Goal: Transaction & Acquisition: Purchase product/service

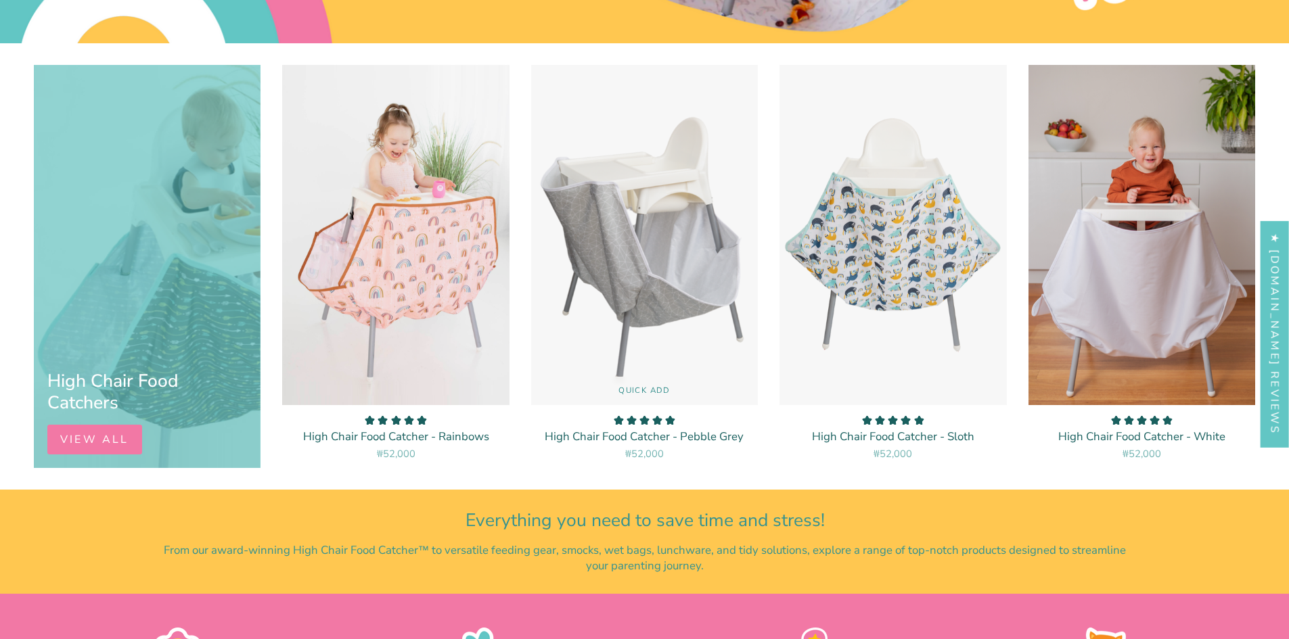
scroll to position [541, 0]
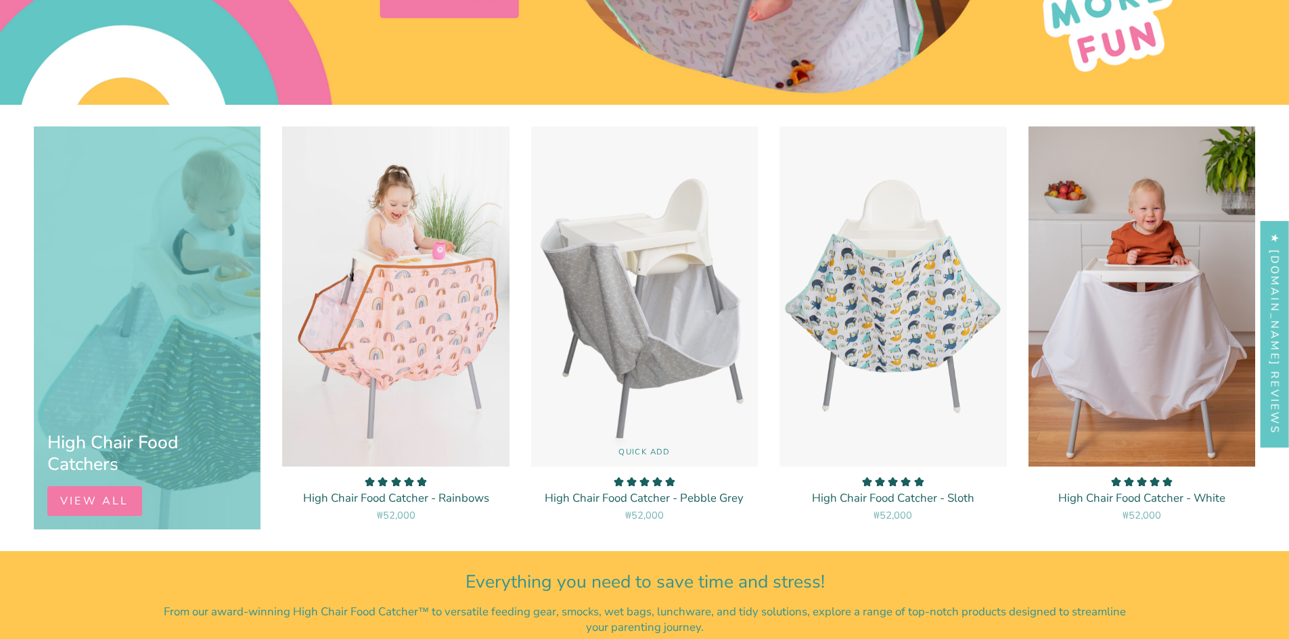
click at [627, 290] on img "High Chair Food Catcher - Pebble Grey" at bounding box center [644, 297] width 228 height 342
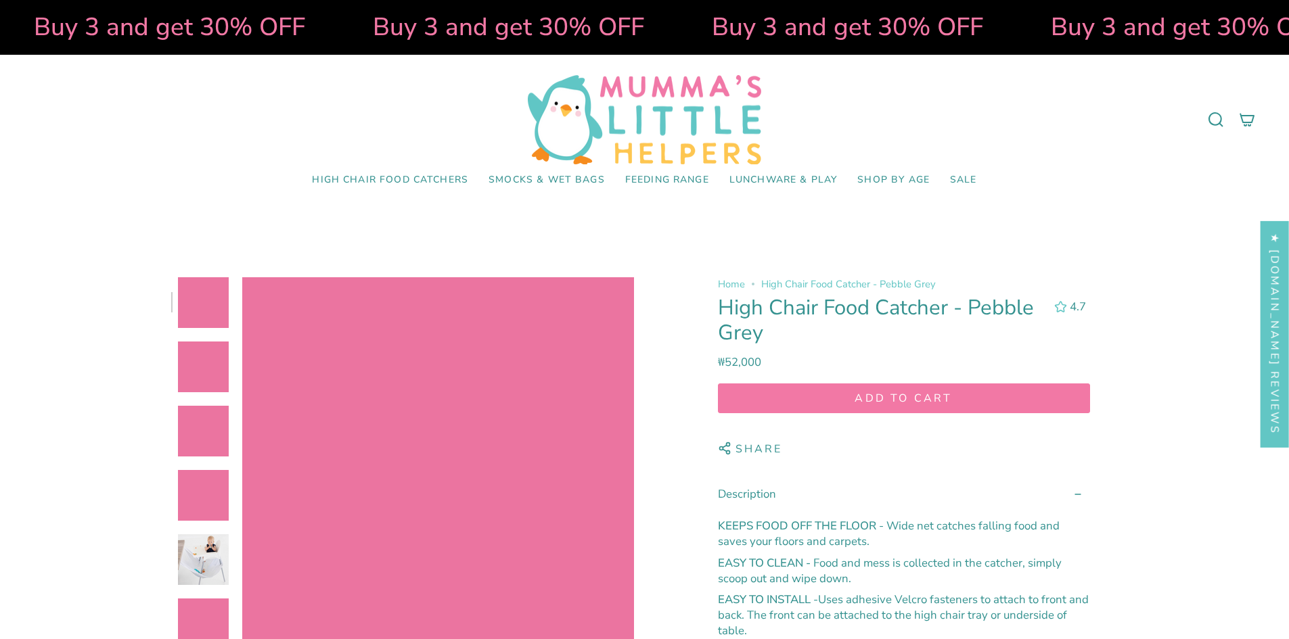
select select "pictures-first"
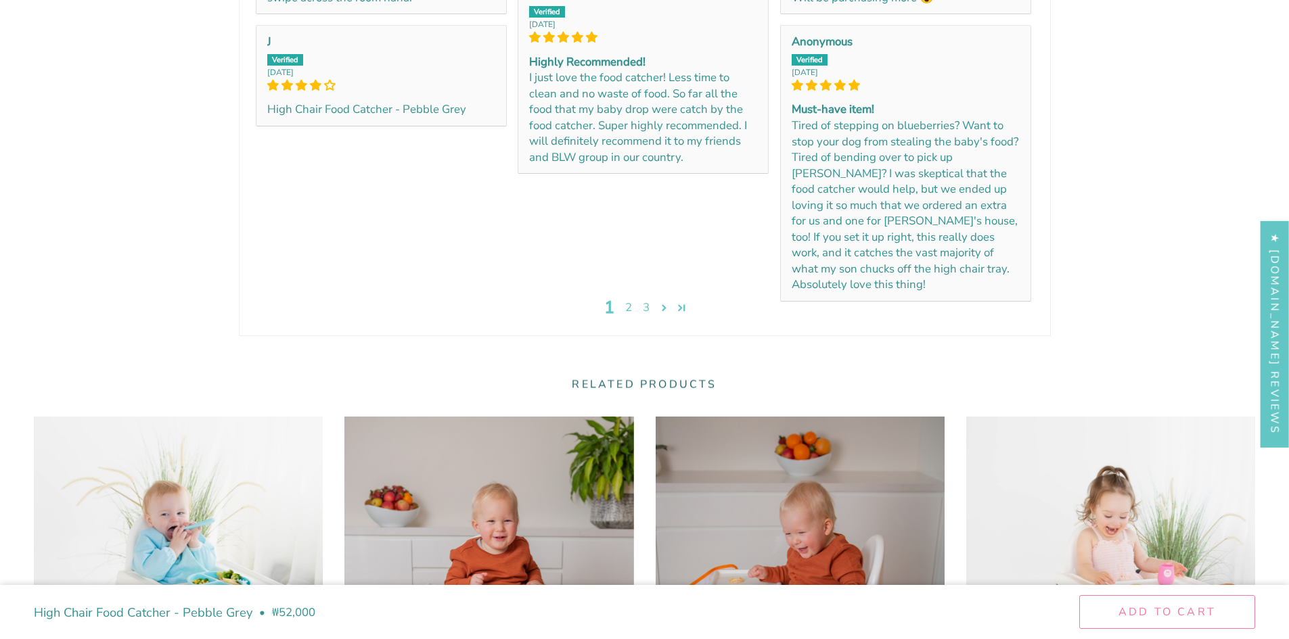
scroll to position [2976, 0]
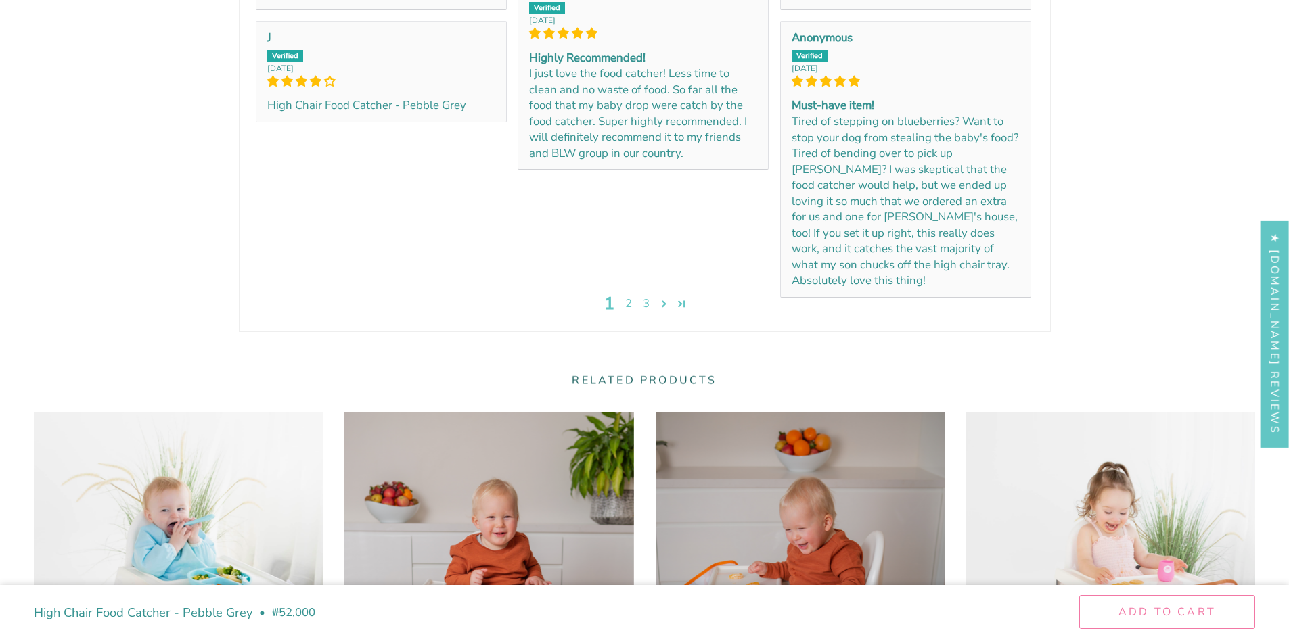
click at [632, 304] on link "2" at bounding box center [629, 304] width 18 height 17
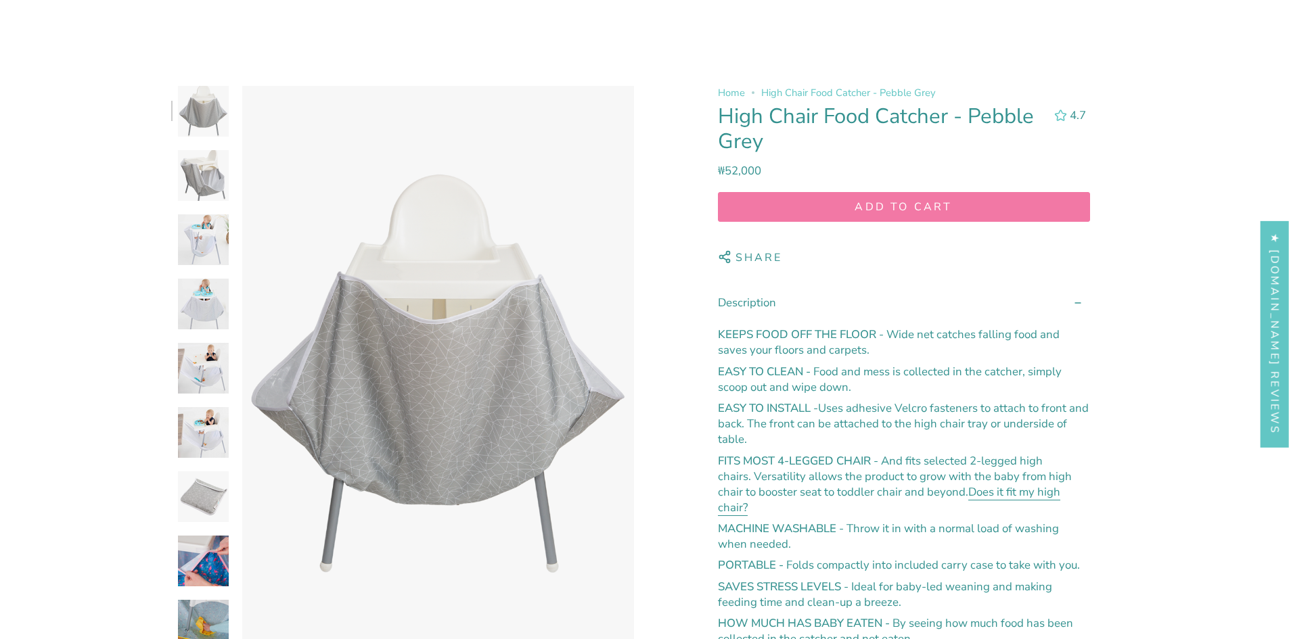
scroll to position [203, 0]
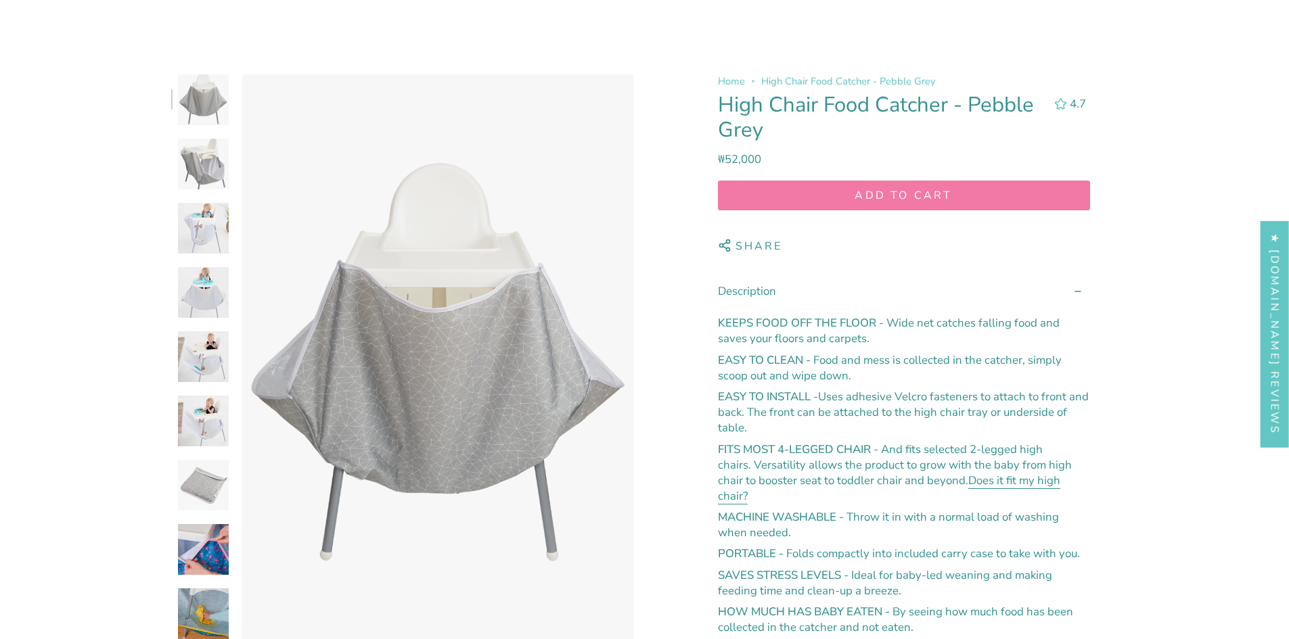
click at [208, 346] on img at bounding box center [203, 356] width 51 height 51
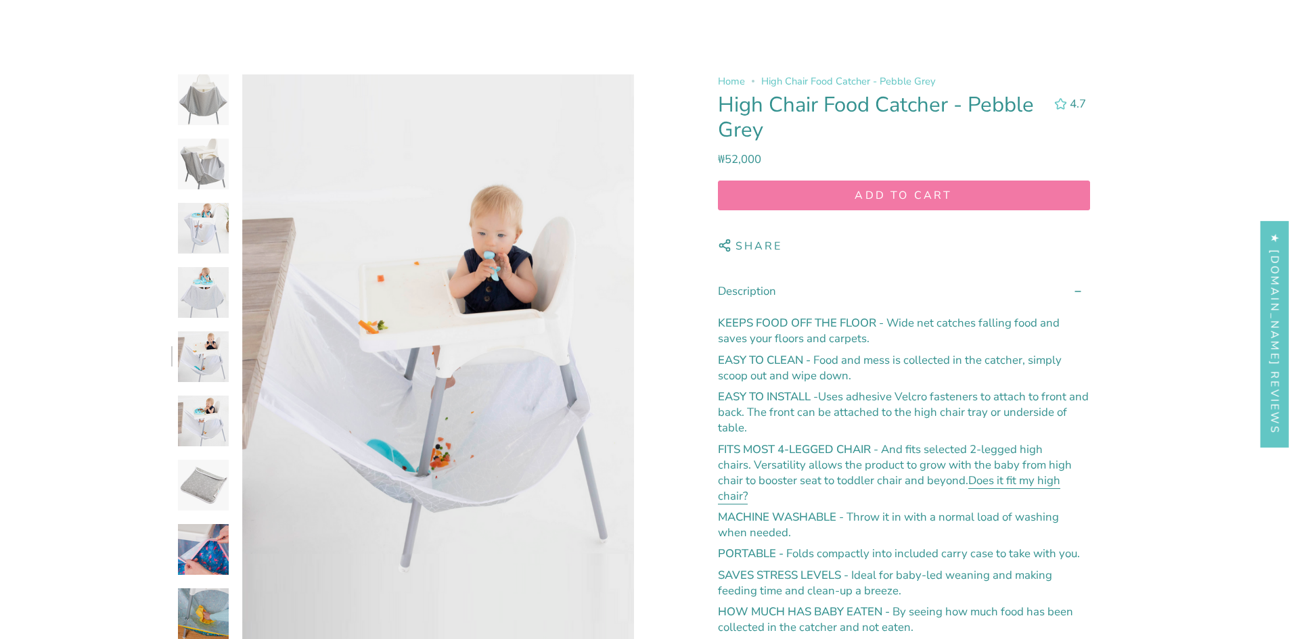
click at [216, 423] on img at bounding box center [203, 421] width 51 height 51
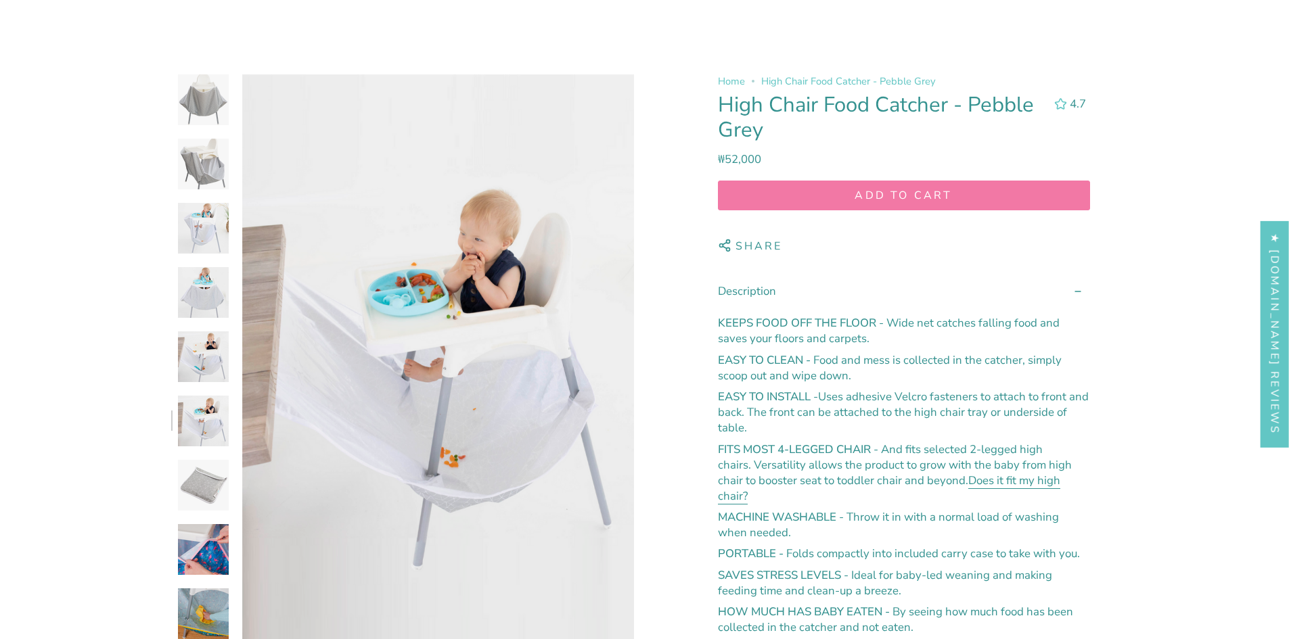
click at [181, 491] on img at bounding box center [203, 485] width 51 height 51
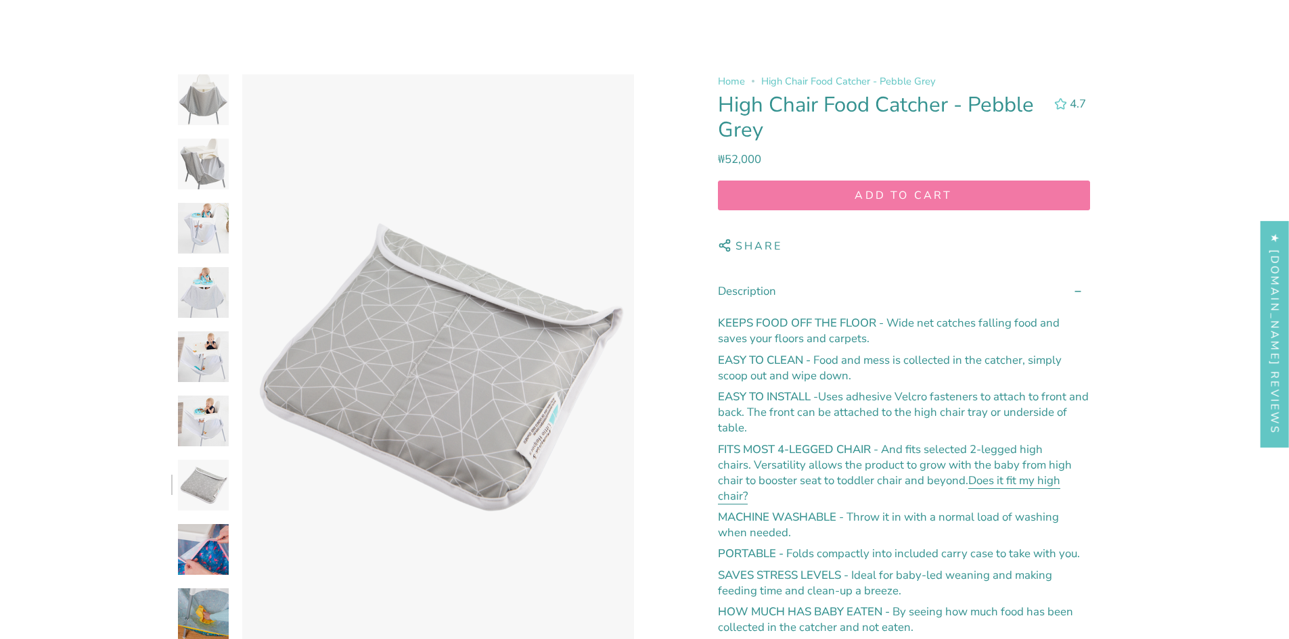
click at [188, 495] on img at bounding box center [203, 485] width 51 height 51
click at [209, 554] on img at bounding box center [203, 549] width 51 height 51
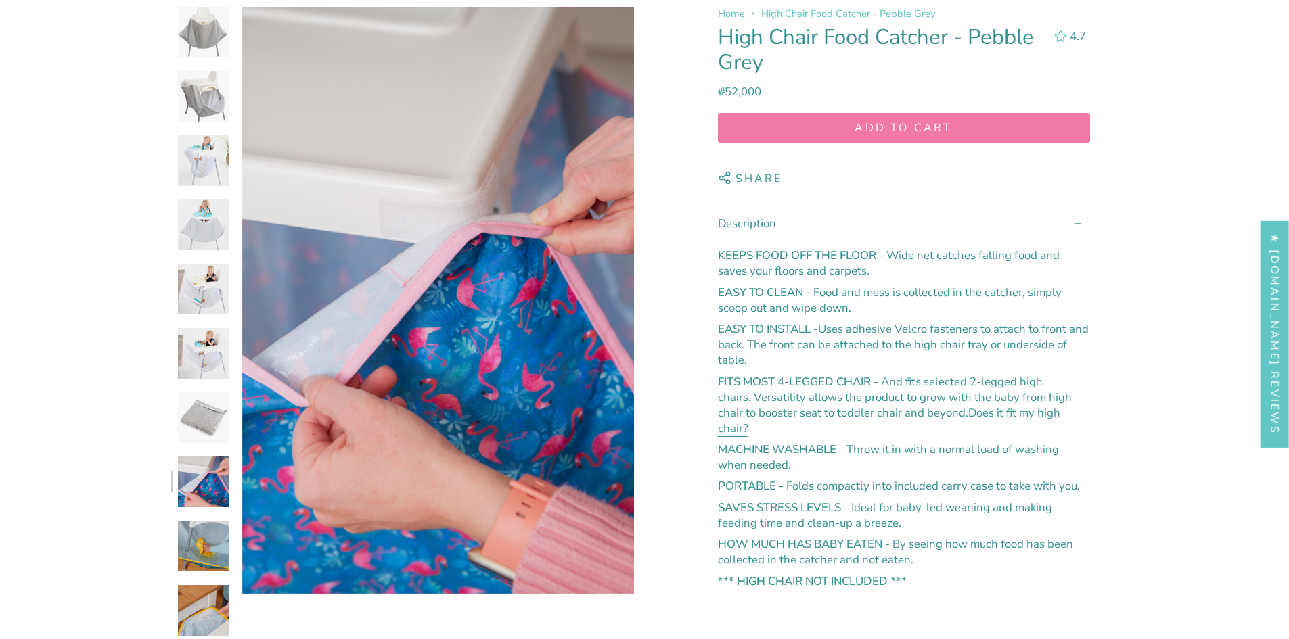
scroll to position [609, 0]
